Goal: Find specific page/section: Find specific page/section

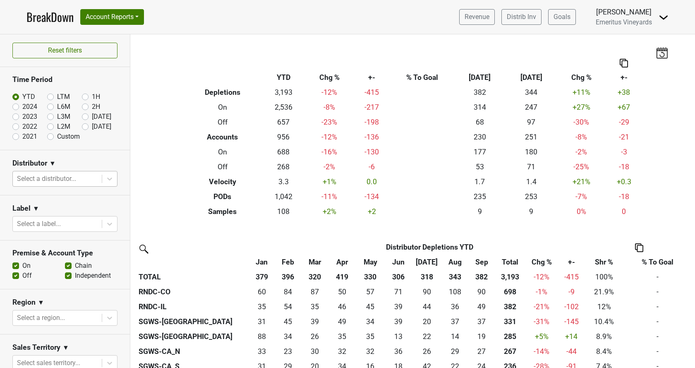
click at [64, 174] on div at bounding box center [57, 179] width 81 height 12
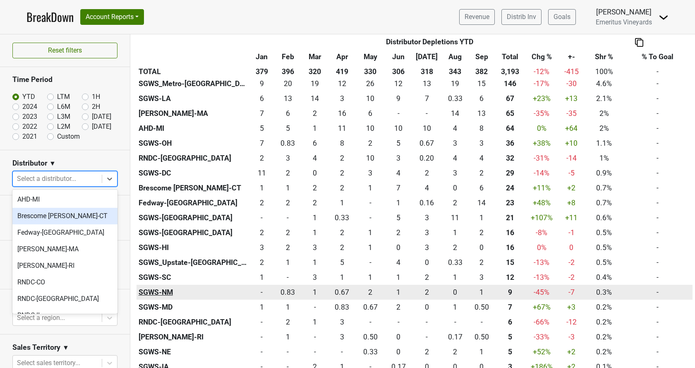
scroll to position [330, 0]
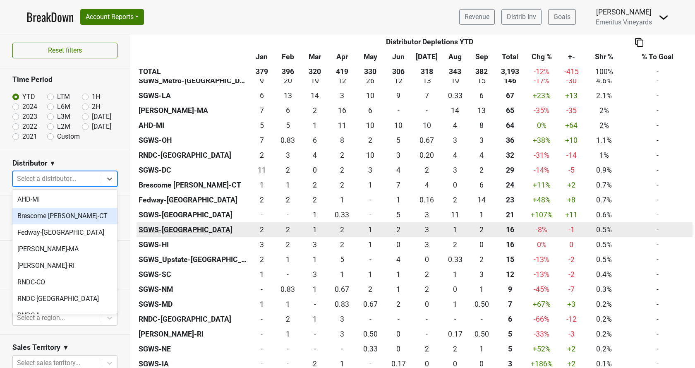
click at [171, 227] on th "SGWS-[GEOGRAPHIC_DATA]" at bounding box center [192, 229] width 113 height 15
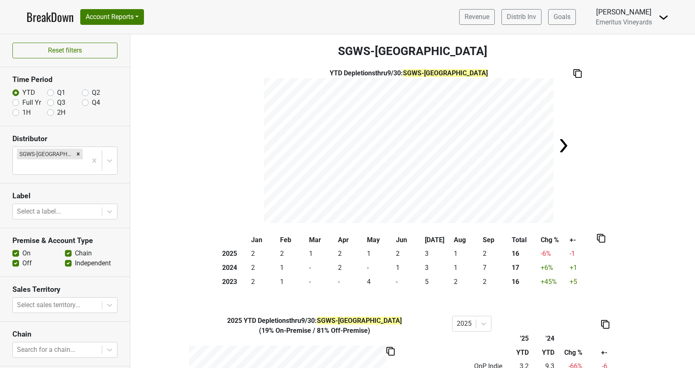
click at [19, 102] on div "Full Yr" at bounding box center [29, 103] width 35 height 10
click at [22, 103] on label "Full Yr" at bounding box center [31, 103] width 19 height 10
click at [17, 103] on input "Full Yr" at bounding box center [15, 102] width 7 height 8
radio input "true"
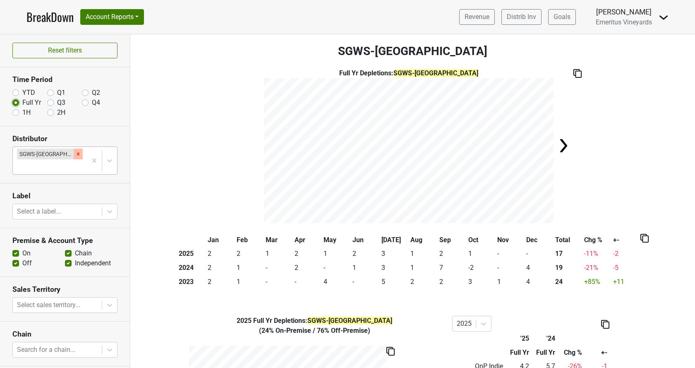
click at [77, 153] on icon "Remove SGWS-MN" at bounding box center [78, 153] width 3 height 3
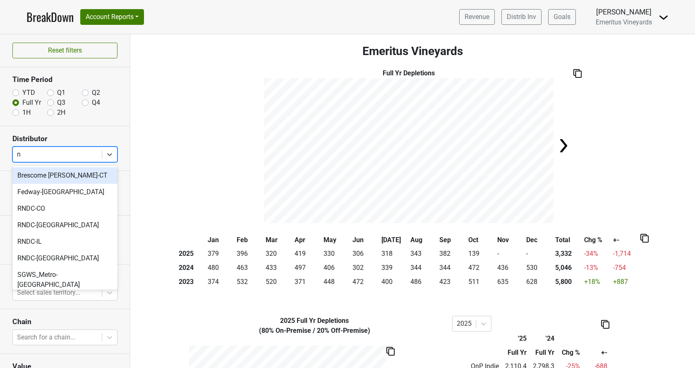
type input "nv"
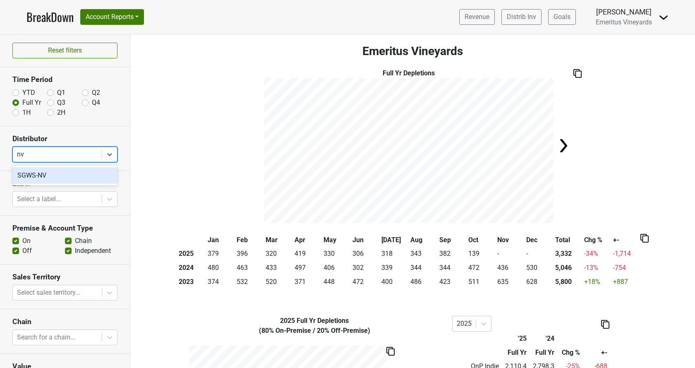
click at [76, 175] on div "SGWS-NV" at bounding box center [64, 175] width 105 height 17
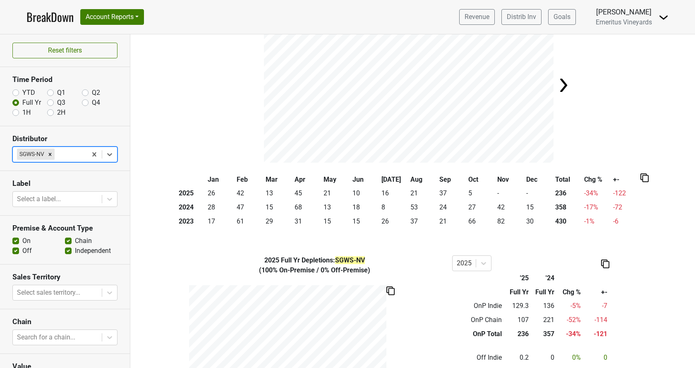
scroll to position [47, 0]
